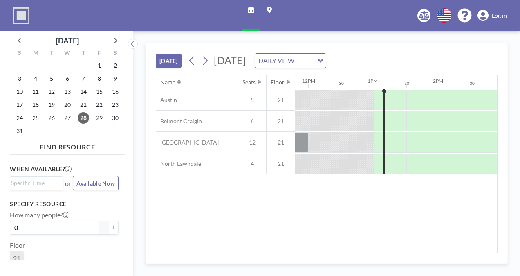
scroll to position [0, 818]
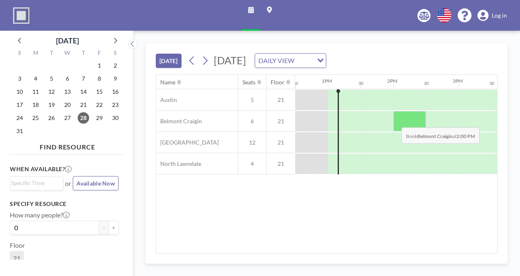
click at [395, 120] on div at bounding box center [409, 121] width 33 height 20
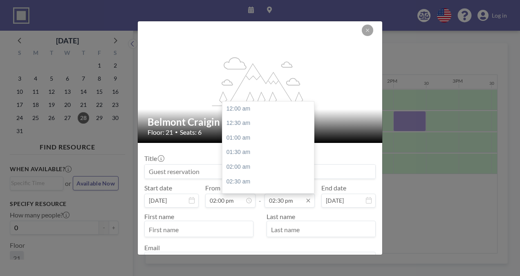
scroll to position [422, 0]
click at [247, 127] on div "03:00 pm" at bounding box center [270, 123] width 96 height 15
type input "03:00 pm"
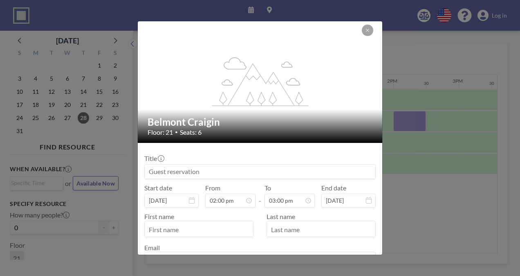
click at [195, 167] on input at bounding box center [260, 171] width 231 height 14
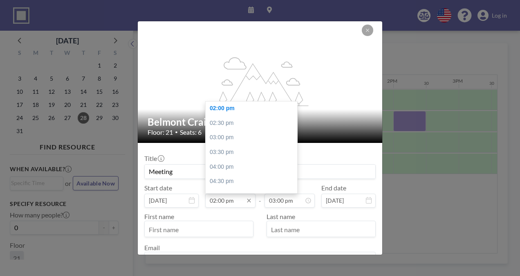
scroll to position [57, 0]
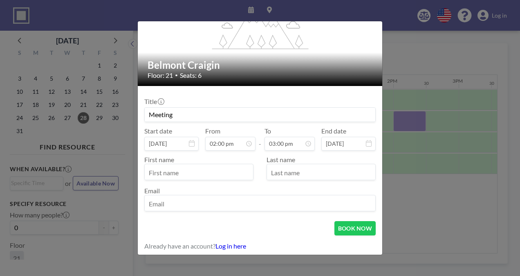
type input "Meeting"
click at [209, 169] on input "text" at bounding box center [199, 173] width 108 height 14
type input "[PERSON_NAME]"
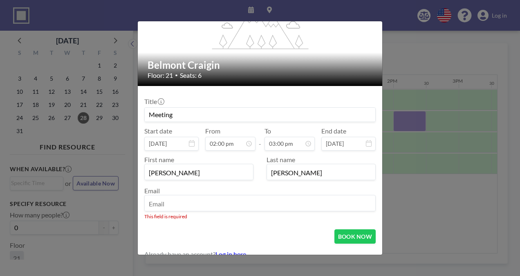
type input "[PERSON_NAME]"
click at [180, 201] on input "email" at bounding box center [260, 204] width 231 height 14
type input "[EMAIL_ADDRESS][DOMAIN_NAME]"
click at [197, 222] on form "Title Meeting Start date [DATE] From 02:00 pm - To 03:00 pm End date [DATE] Fir…" at bounding box center [260, 175] width 244 height 179
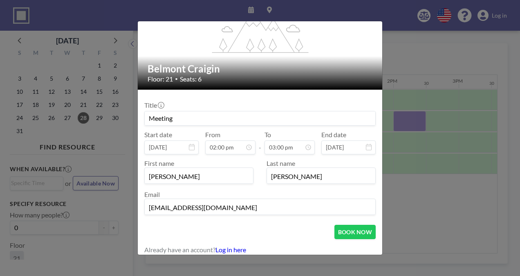
scroll to position [57, 0]
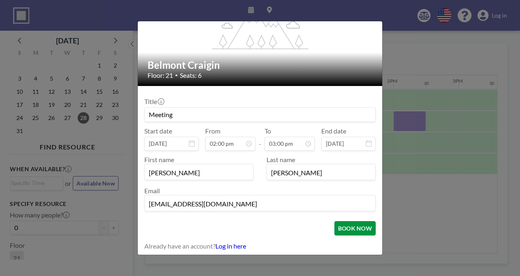
click at [348, 222] on button "BOOK NOW" at bounding box center [354, 228] width 41 height 14
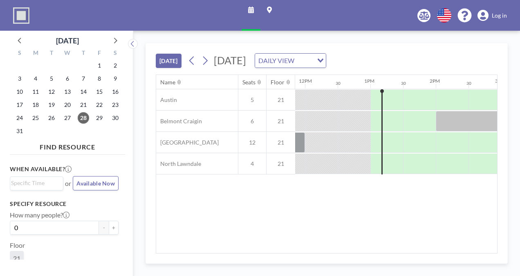
scroll to position [0, 776]
